Goal: Task Accomplishment & Management: Use online tool/utility

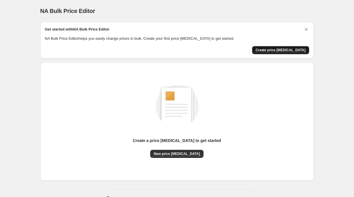
click at [286, 50] on span "Create price [MEDICAL_DATA]" at bounding box center [281, 50] width 50 height 5
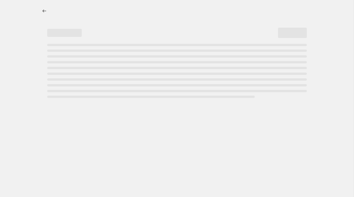
select select "percentage"
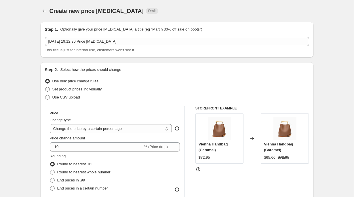
click at [75, 90] on span "Set product prices individually" at bounding box center [77, 89] width 50 height 4
click at [45, 87] on input "Set product prices individually" at bounding box center [45, 87] width 0 height 0
radio input "true"
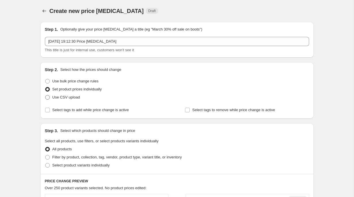
click at [73, 98] on span "Use CSV upload" at bounding box center [66, 97] width 28 height 4
click at [45, 95] on input "Use CSV upload" at bounding box center [45, 95] width 0 height 0
radio input "true"
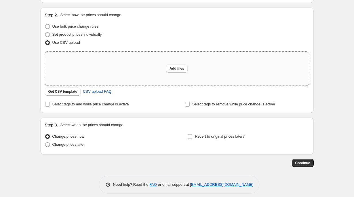
scroll to position [60, 0]
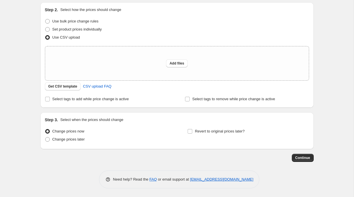
click at [155, 94] on div "Step 2. Select how the prices should change Use bulk price change rules Set pro…" at bounding box center [177, 55] width 264 height 96
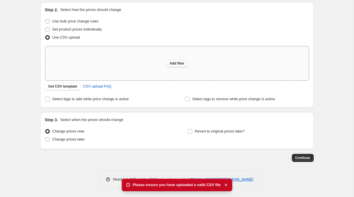
click at [183, 62] on span "Add files" at bounding box center [177, 63] width 15 height 5
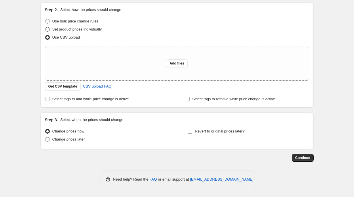
click at [61, 29] on span "Set product prices individually" at bounding box center [77, 29] width 50 height 4
click at [45, 27] on input "Set product prices individually" at bounding box center [45, 27] width 0 height 0
radio input "true"
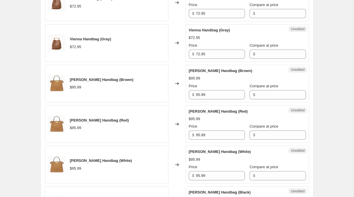
scroll to position [0, 0]
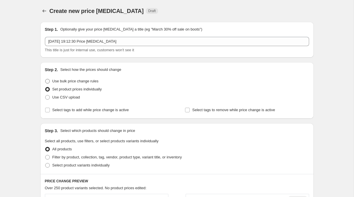
click at [95, 81] on span "Use bulk price change rules" at bounding box center [75, 81] width 46 height 4
click at [45, 79] on input "Use bulk price change rules" at bounding box center [45, 79] width 0 height 0
radio input "true"
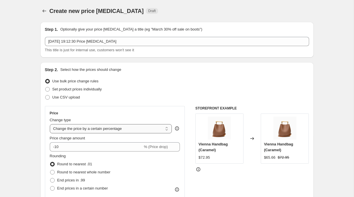
click at [143, 129] on select "Change the price to a certain amount Change the price by a certain amount Chang…" at bounding box center [111, 128] width 122 height 9
select select "to"
click at [50, 124] on select "Change the price to a certain amount Change the price by a certain amount Chang…" at bounding box center [111, 128] width 122 height 9
type input "80.00"
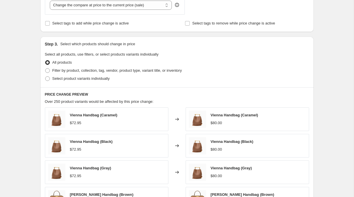
scroll to position [179, 0]
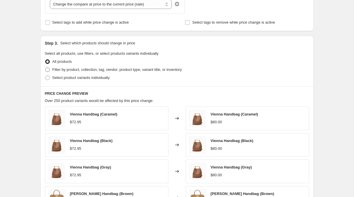
click at [101, 71] on span "Filter by product, collection, tag, vendor, product type, variant title, or inv…" at bounding box center [117, 69] width 130 height 4
click at [45, 68] on input "Filter by product, collection, tag, vendor, product type, variant title, or inv…" at bounding box center [45, 67] width 0 height 0
radio input "true"
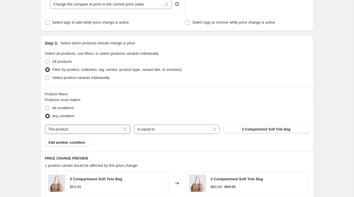
click at [92, 127] on select "The product The product's collection The product's tag The product's vendor The…" at bounding box center [87, 129] width 85 height 9
select select "collection"
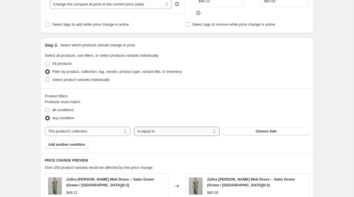
click at [160, 131] on select "Is equal to Is not equal to" at bounding box center [176, 131] width 85 height 9
click at [149, 131] on select "Is equal to Is not equal to" at bounding box center [176, 131] width 85 height 9
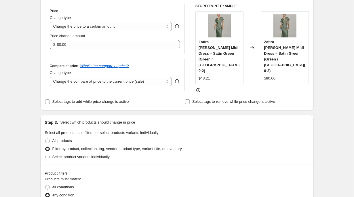
scroll to position [97, 0]
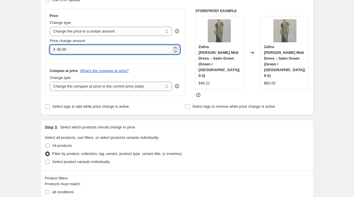
click at [89, 52] on input "80.00" at bounding box center [114, 49] width 114 height 9
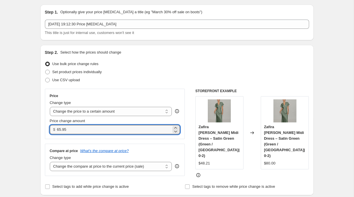
scroll to position [18, 0]
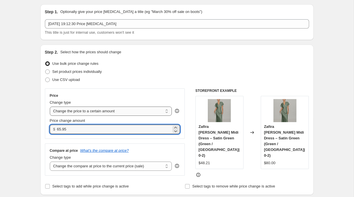
type input "65.95"
click at [156, 109] on select "Change the price to a certain amount Change the price by a certain amount Chang…" at bounding box center [111, 111] width 122 height 9
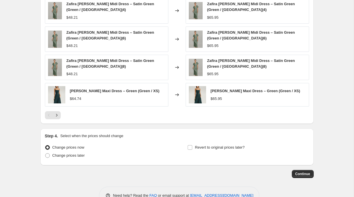
scroll to position [385, 0]
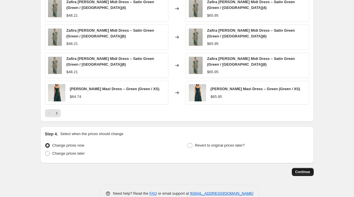
click at [307, 170] on span "Continue" at bounding box center [302, 172] width 15 height 5
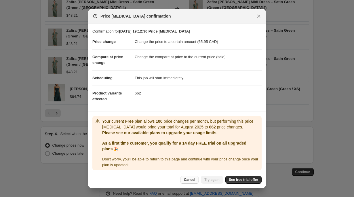
click at [187, 181] on span "Cancel" at bounding box center [189, 179] width 11 height 5
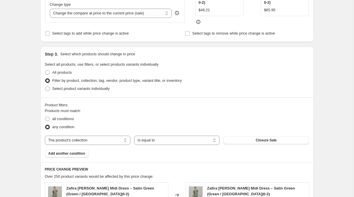
scroll to position [175, 0]
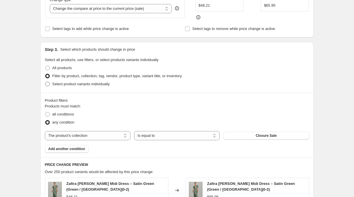
click at [105, 82] on span "Select product variants individually" at bounding box center [80, 84] width 57 height 4
click at [45, 82] on input "Select product variants individually" at bounding box center [45, 82] width 0 height 0
radio input "true"
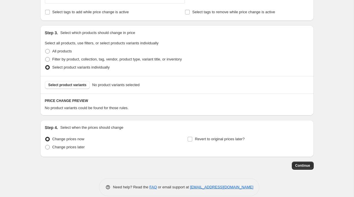
scroll to position [191, 0]
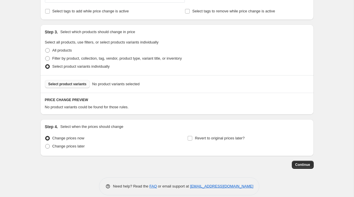
click at [80, 82] on span "Select product variants" at bounding box center [67, 84] width 38 height 5
click at [63, 58] on span "Filter by product, collection, tag, vendor, product type, variant title, or inv…" at bounding box center [117, 58] width 130 height 4
click at [45, 56] on input "Filter by product, collection, tag, vendor, product type, variant title, or inv…" at bounding box center [45, 56] width 0 height 0
radio input "true"
select select "collection"
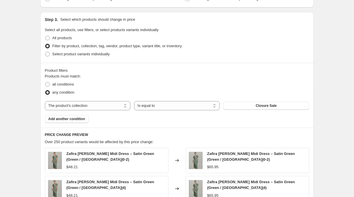
scroll to position [206, 0]
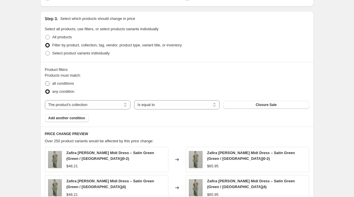
click at [52, 79] on label "all conditions" at bounding box center [59, 83] width 29 height 8
click at [45, 81] on input "all conditions" at bounding box center [45, 81] width 0 height 0
radio input "true"
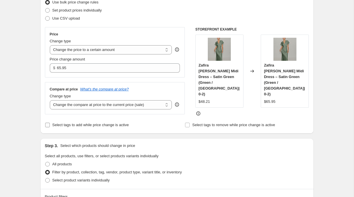
scroll to position [0, 0]
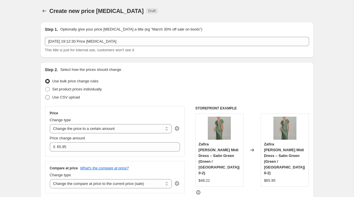
click at [59, 96] on span "Use CSV upload" at bounding box center [66, 97] width 28 height 4
click at [45, 95] on input "Use CSV upload" at bounding box center [45, 95] width 0 height 0
radio input "true"
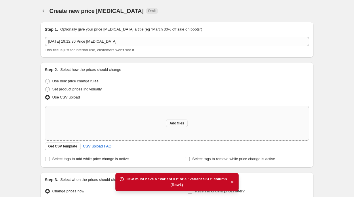
click at [177, 126] on button "Add files" at bounding box center [177, 123] width 22 height 8
click at [75, 149] on button "Get CSV template" at bounding box center [63, 146] width 36 height 8
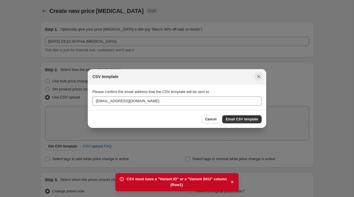
click at [261, 77] on icon "Close" at bounding box center [259, 77] width 6 height 6
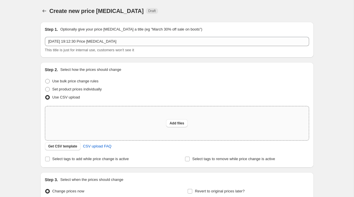
click at [118, 120] on div "Add files" at bounding box center [177, 123] width 264 height 34
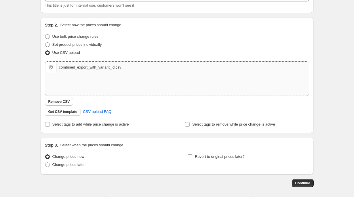
scroll to position [70, 0]
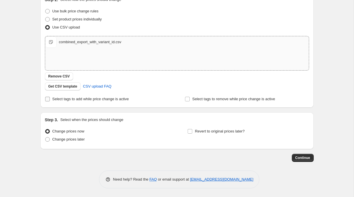
click at [47, 98] on input "Select tags to add while price change is active" at bounding box center [47, 99] width 5 height 5
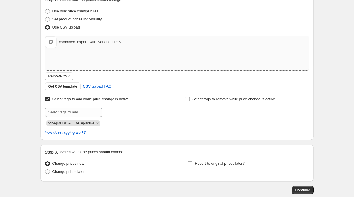
click at [47, 98] on input "Select tags to add while price change is active" at bounding box center [47, 99] width 5 height 5
checkbox input "false"
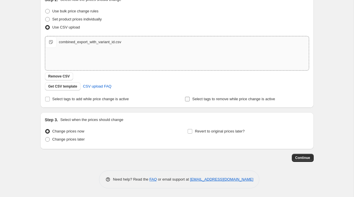
click at [188, 100] on input "Select tags to remove while price change is active" at bounding box center [187, 99] width 5 height 5
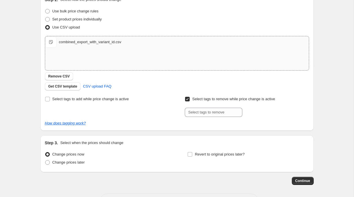
click at [188, 99] on input "Select tags to remove while price change is active" at bounding box center [187, 99] width 5 height 5
checkbox input "false"
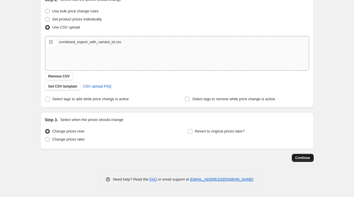
click at [295, 156] on span "Continue" at bounding box center [302, 157] width 15 height 5
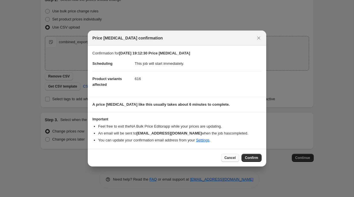
click at [228, 155] on button "Cancel" at bounding box center [230, 158] width 18 height 8
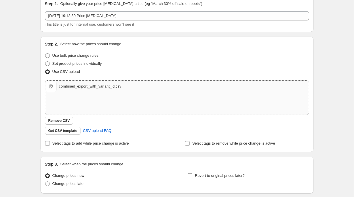
scroll to position [20, 0]
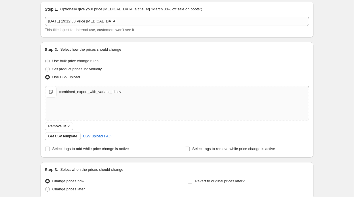
click at [76, 61] on span "Use bulk price change rules" at bounding box center [75, 61] width 46 height 4
click at [45, 59] on input "Use bulk price change rules" at bounding box center [45, 59] width 0 height 0
radio input "true"
select select "collection"
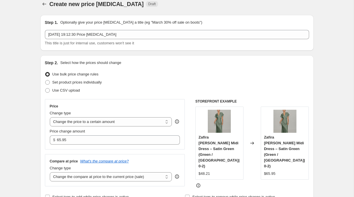
scroll to position [0, 0]
